Goal: Task Accomplishment & Management: Use online tool/utility

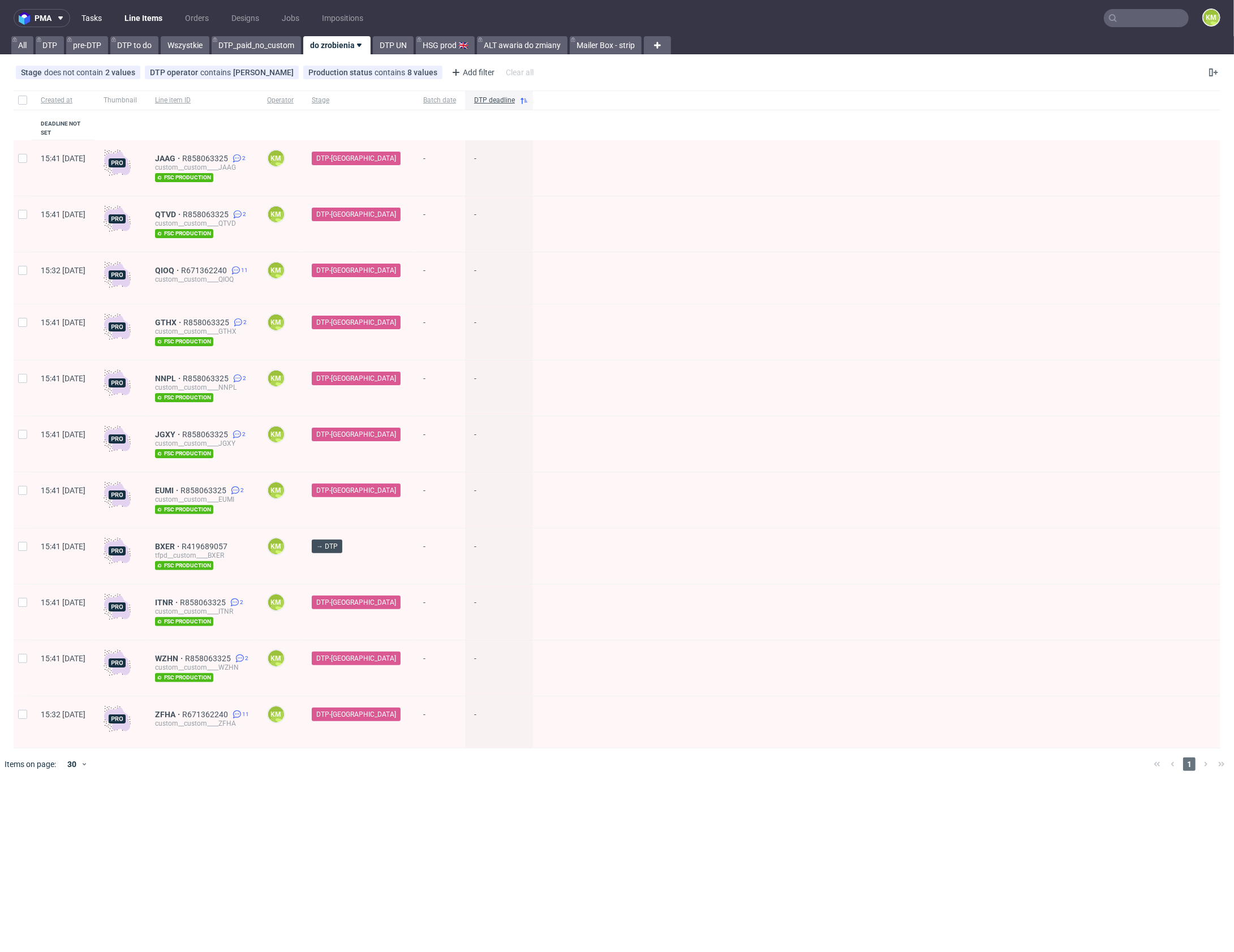
click at [91, 21] on link "Tasks" at bounding box center [92, 18] width 34 height 18
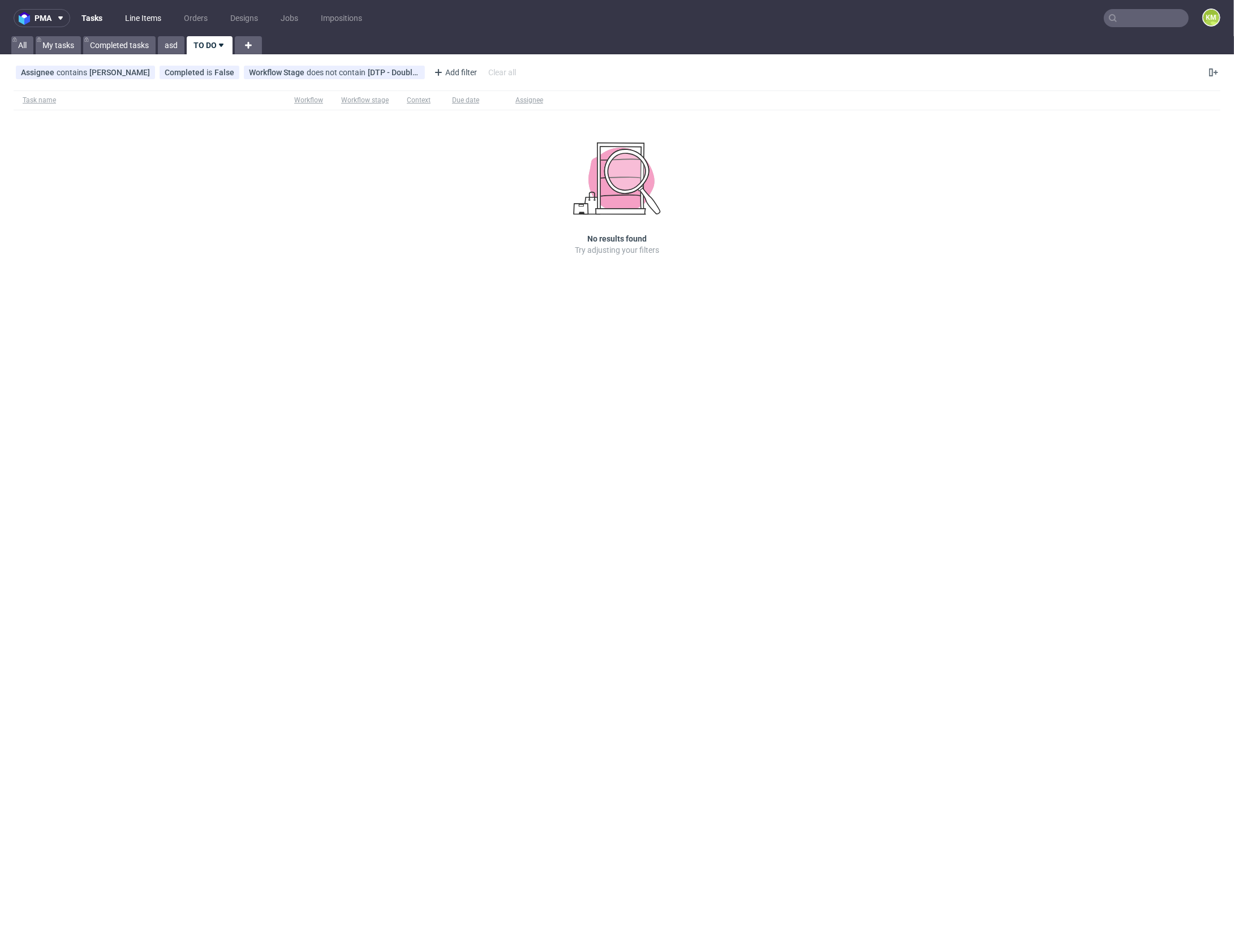
click at [167, 15] on link "Line Items" at bounding box center [143, 18] width 50 height 18
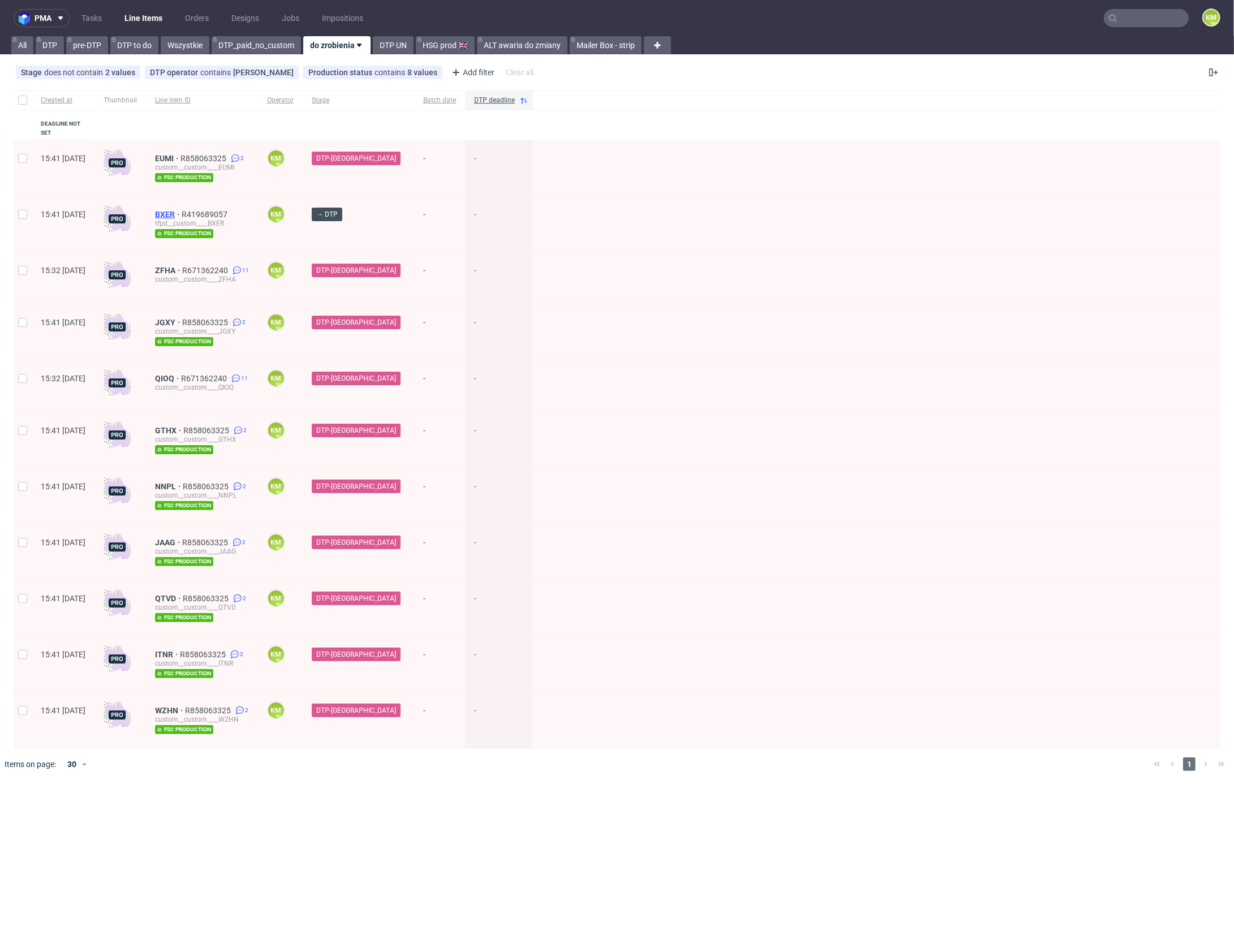
click at [182, 210] on span "BXER" at bounding box center [168, 214] width 27 height 9
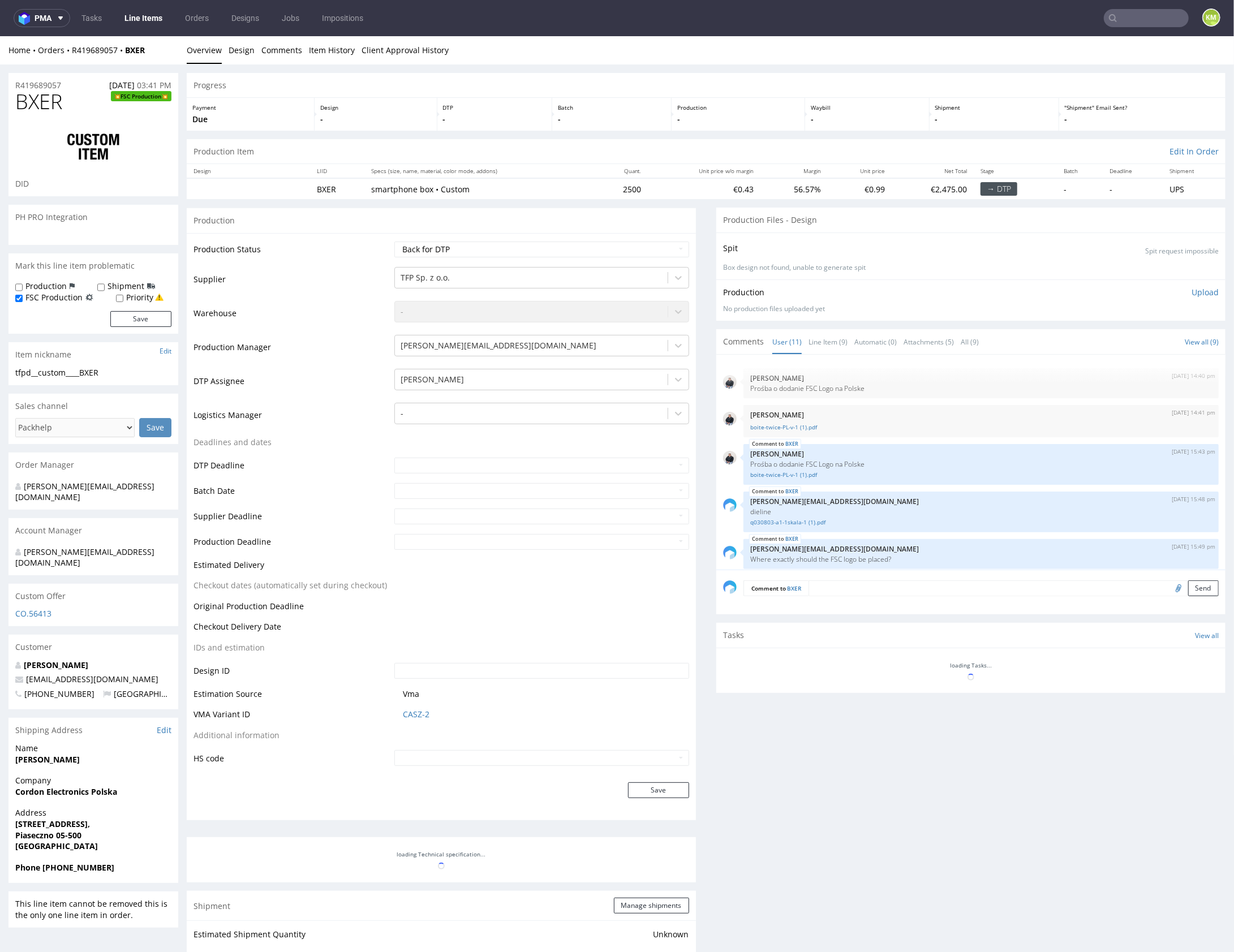
scroll to position [257, 0]
